Goal: Task Accomplishment & Management: Manage account settings

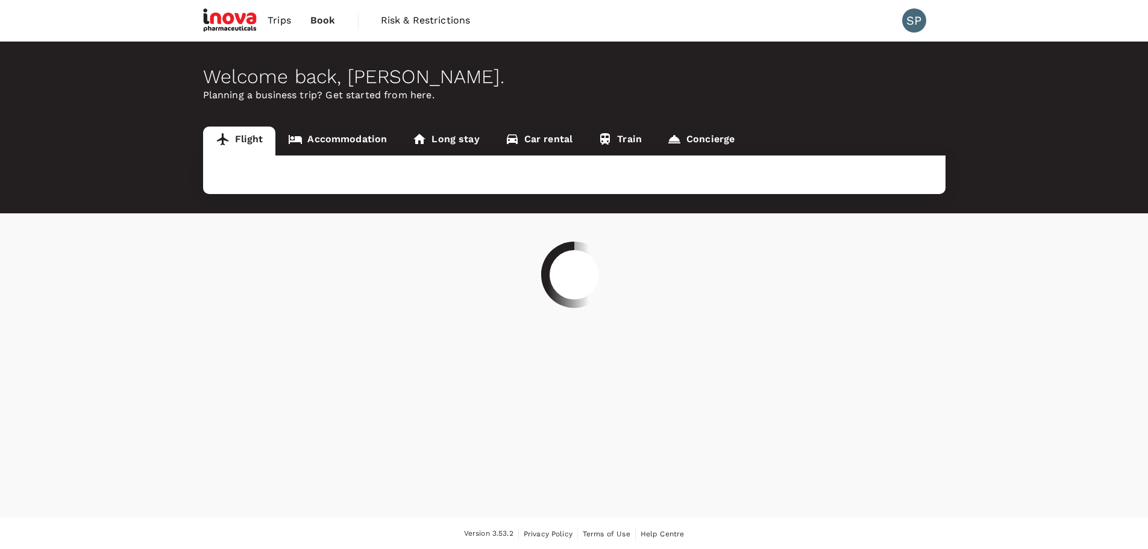
click at [911, 16] on div "SP" at bounding box center [914, 20] width 24 height 24
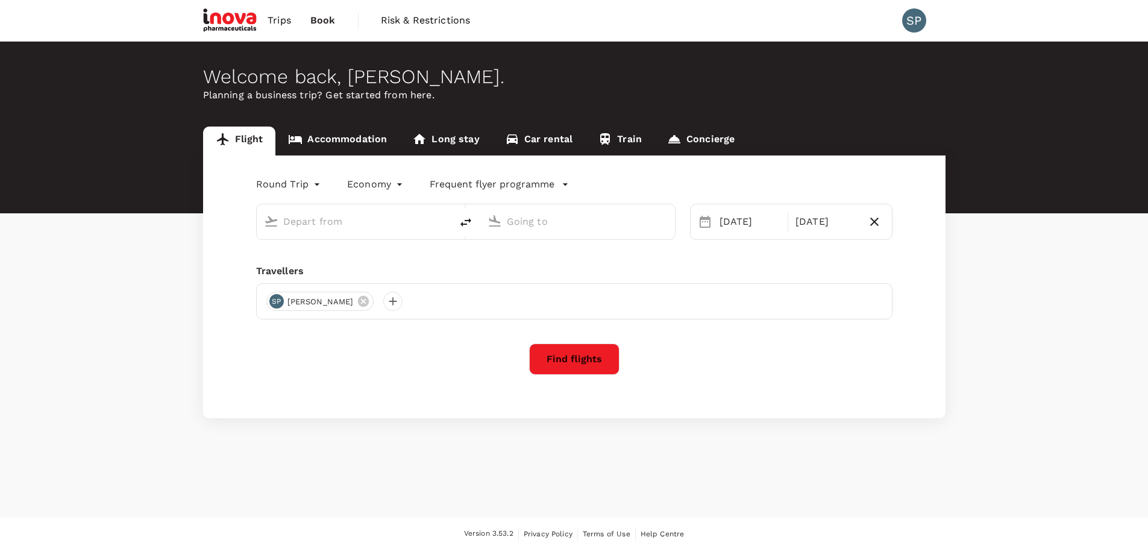
click at [916, 20] on div "SP" at bounding box center [914, 20] width 24 height 24
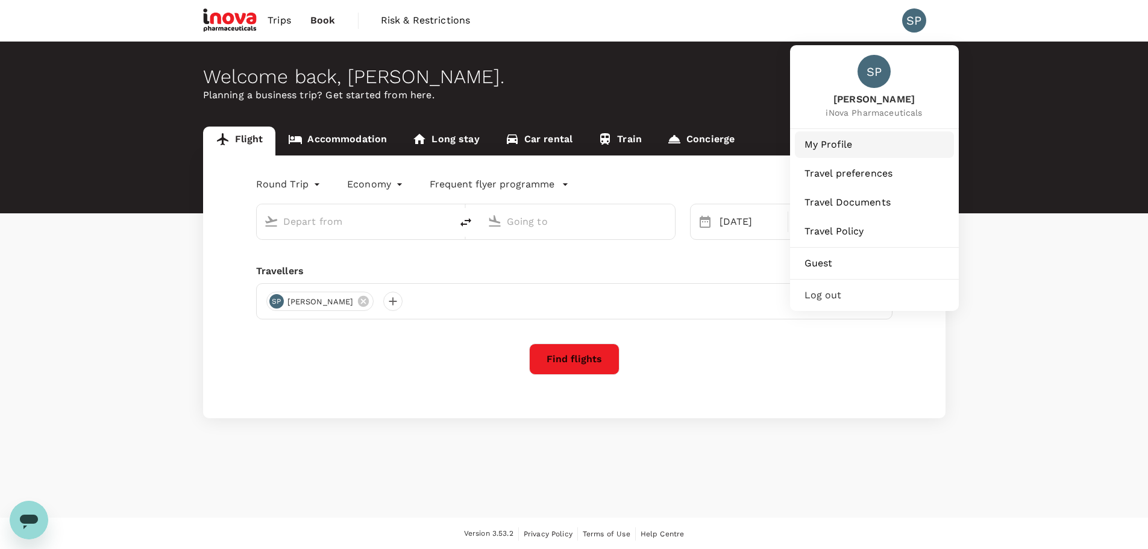
click at [851, 146] on span "My Profile" at bounding box center [875, 144] width 140 height 14
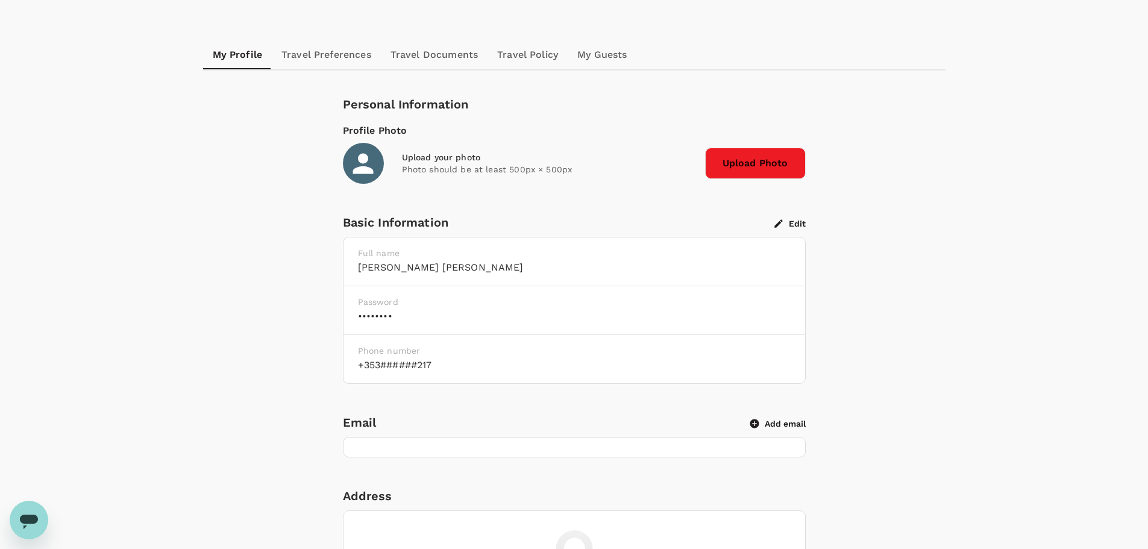
scroll to position [121, 0]
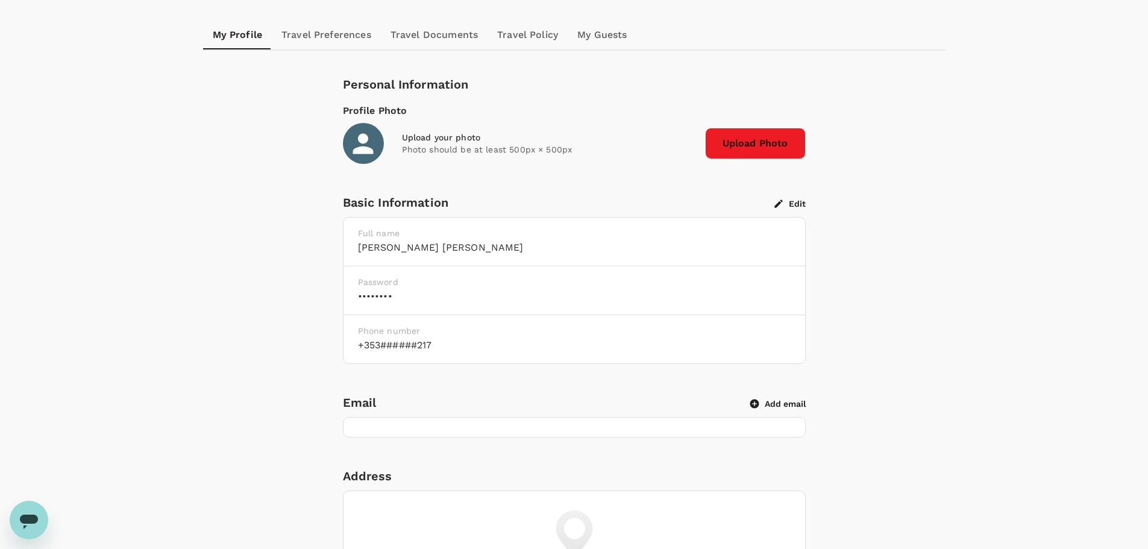
click at [527, 306] on div "Password ••••••••" at bounding box center [575, 290] width 462 height 49
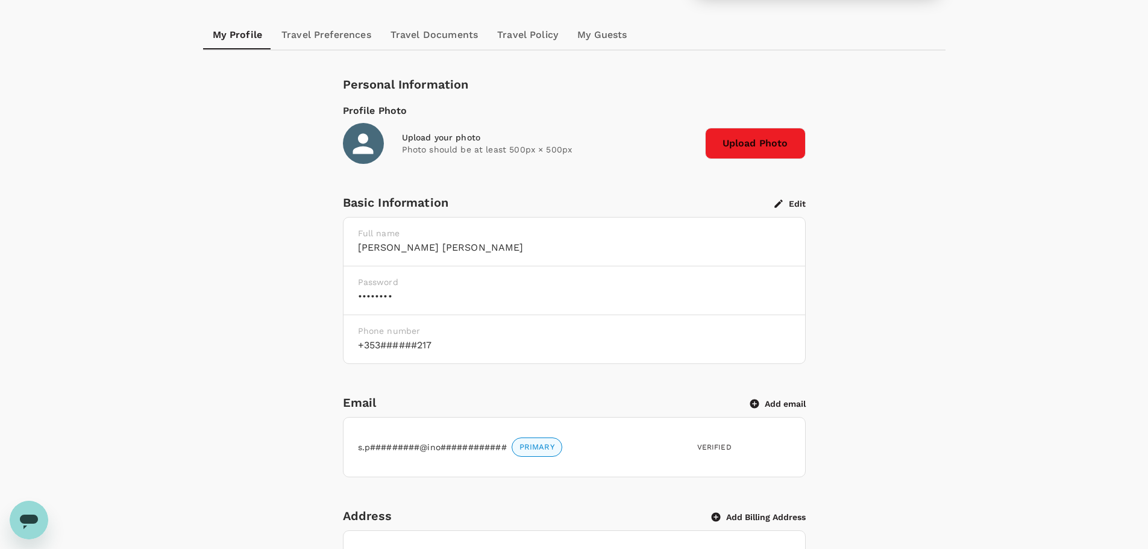
drag, startPoint x: 232, startPoint y: 294, endPoint x: 224, endPoint y: 294, distance: 7.8
